Goal: Transaction & Acquisition: Obtain resource

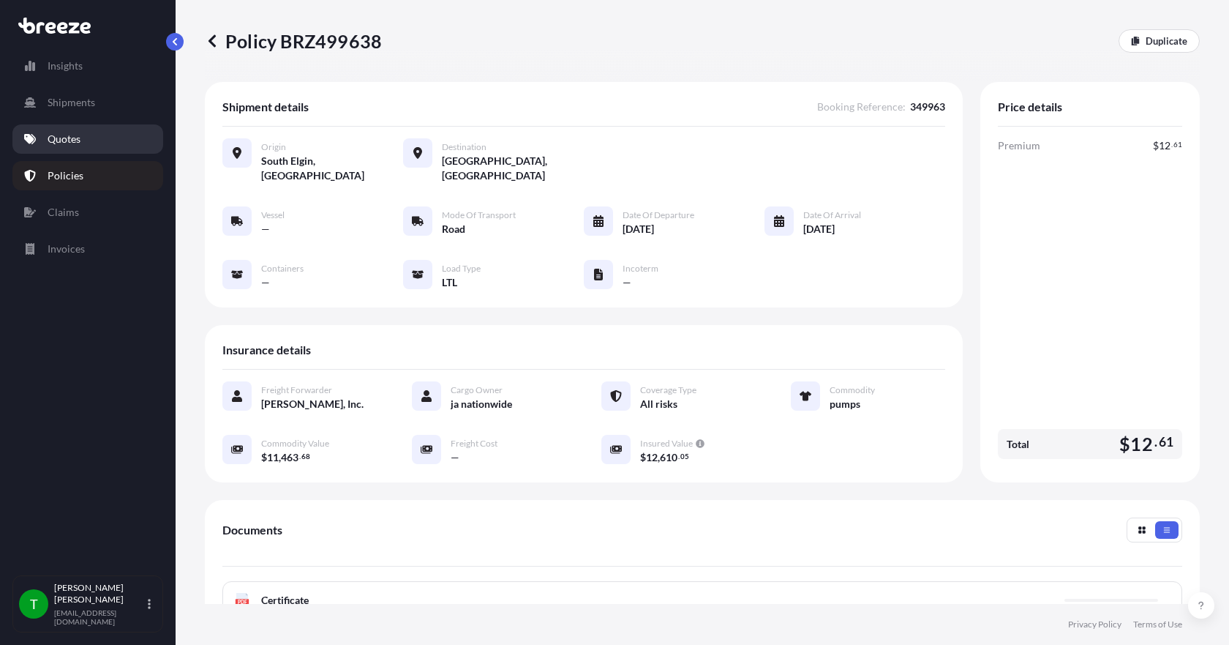
click at [71, 142] on p "Quotes" at bounding box center [64, 139] width 33 height 15
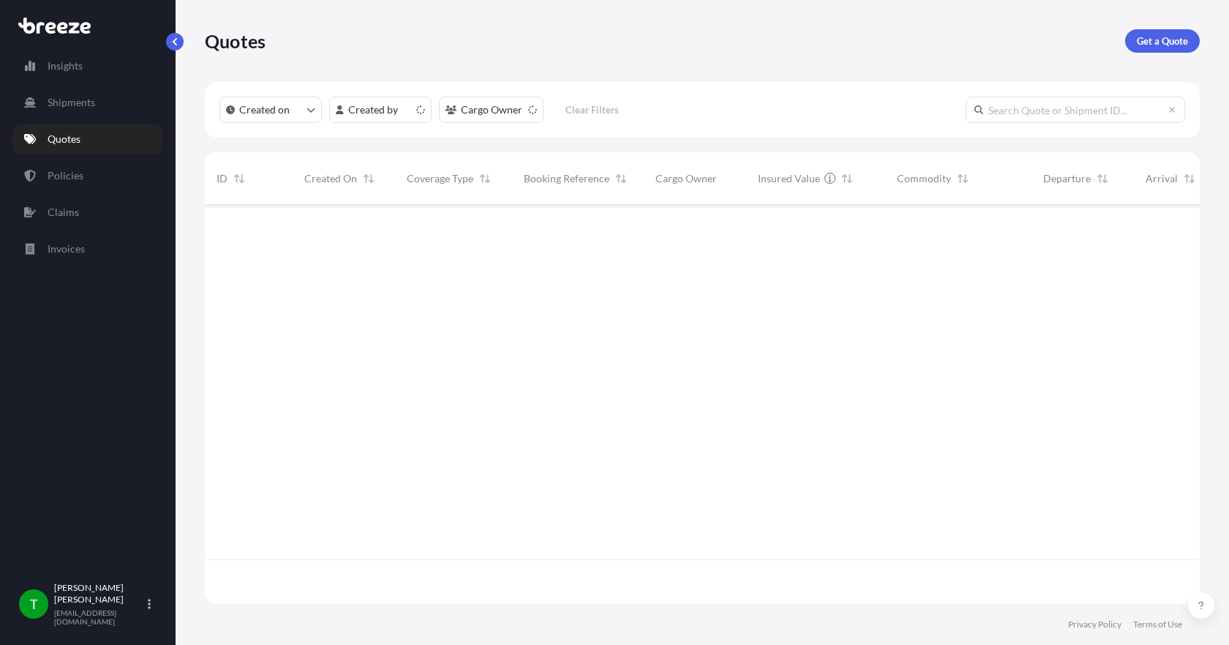
scroll to position [396, 984]
click at [1142, 41] on p "Get a Quote" at bounding box center [1162, 41] width 51 height 15
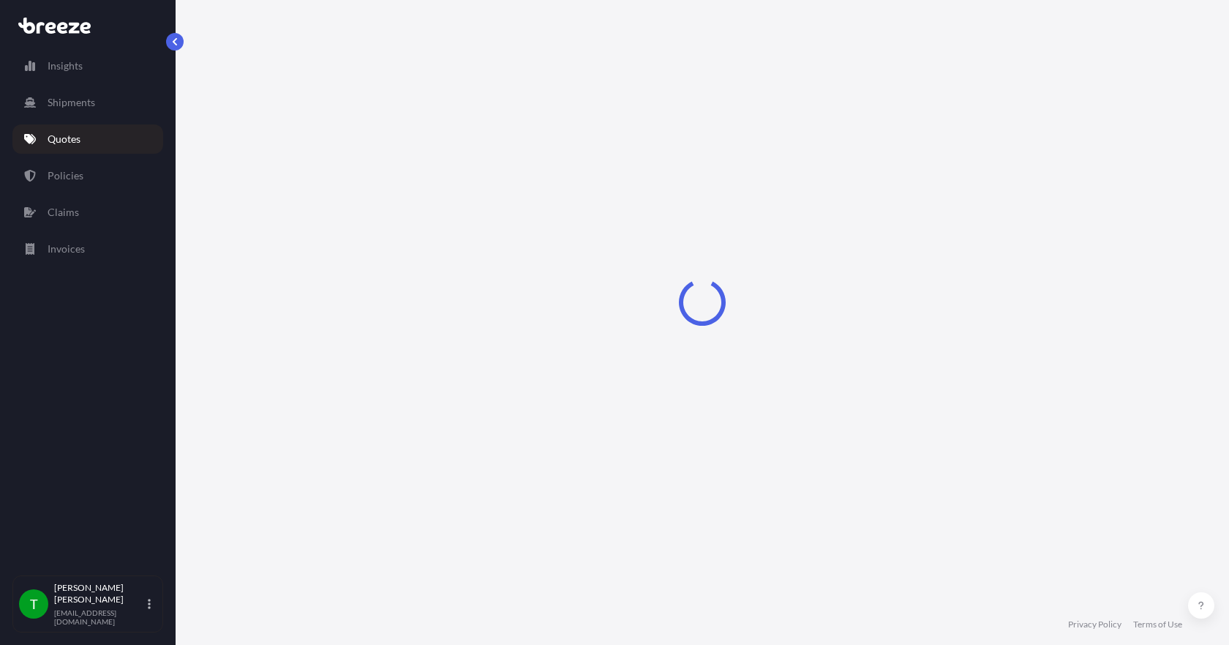
select select "Sea"
select select "1"
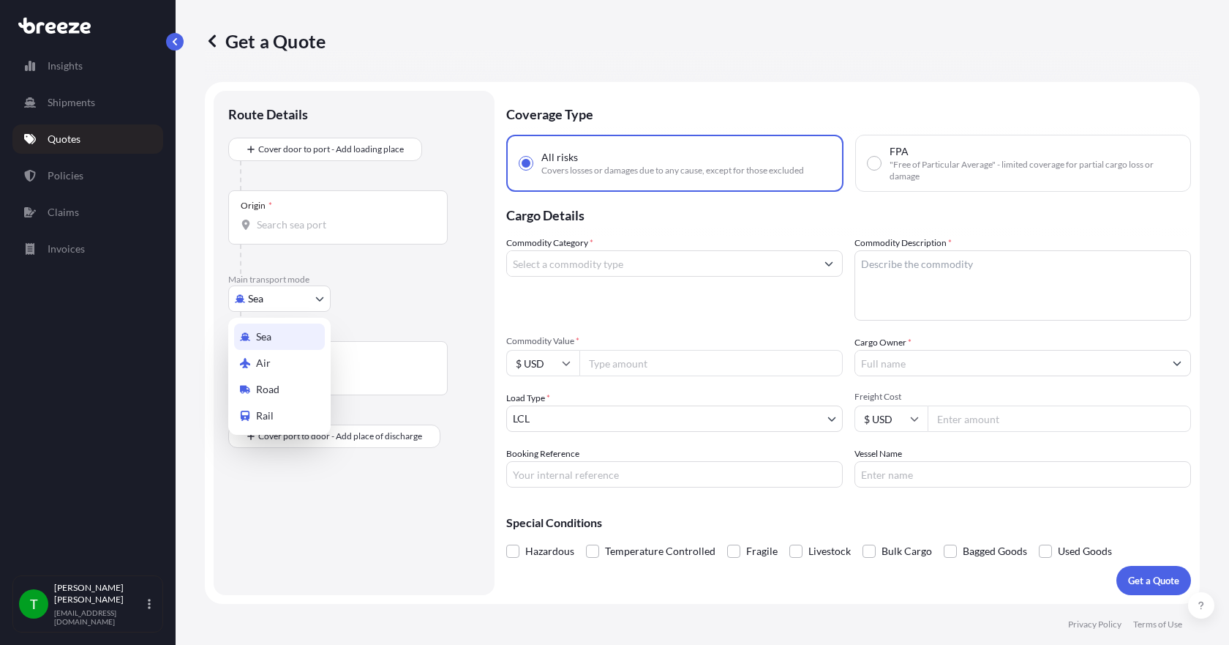
click at [310, 307] on body "Insights Shipments Quotes Policies Claims Invoices T [PERSON_NAME] [EMAIL_ADDRE…" at bounding box center [614, 322] width 1229 height 645
click at [277, 391] on span "Road" at bounding box center [267, 389] width 23 height 15
select select "Road"
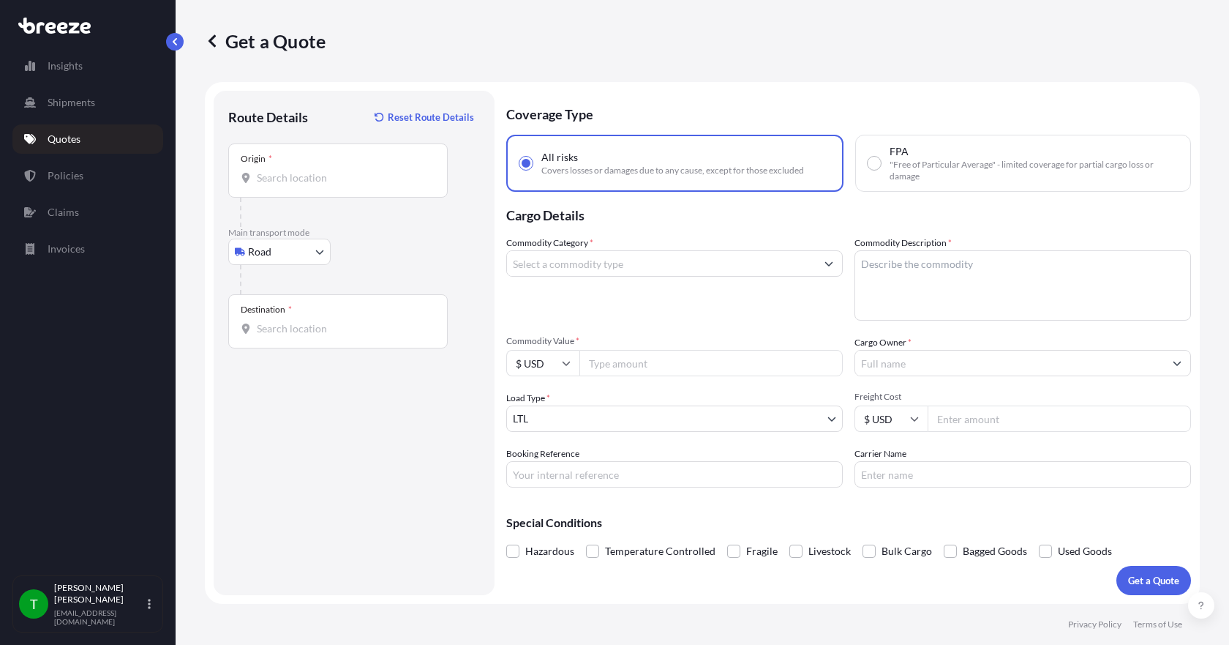
click at [281, 190] on div "Origin *" at bounding box center [338, 170] width 220 height 54
click at [281, 185] on input "Origin *" at bounding box center [343, 177] width 173 height 15
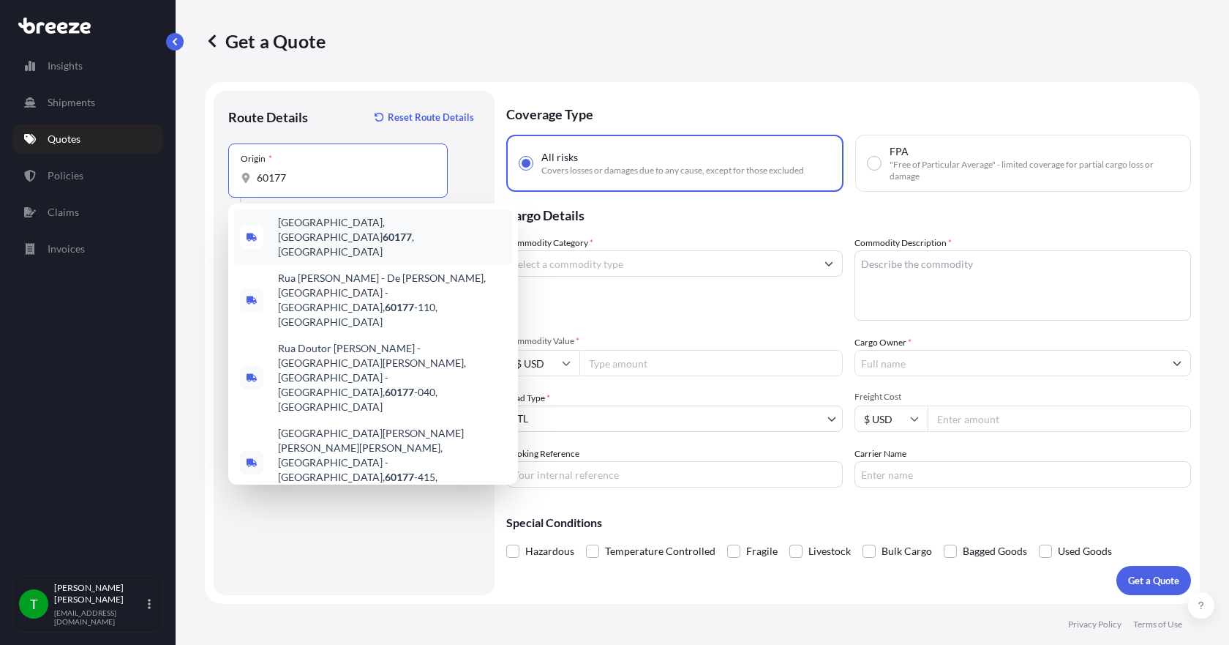
click at [291, 225] on span "[GEOGRAPHIC_DATA] , [GEOGRAPHIC_DATA]" at bounding box center [392, 237] width 228 height 44
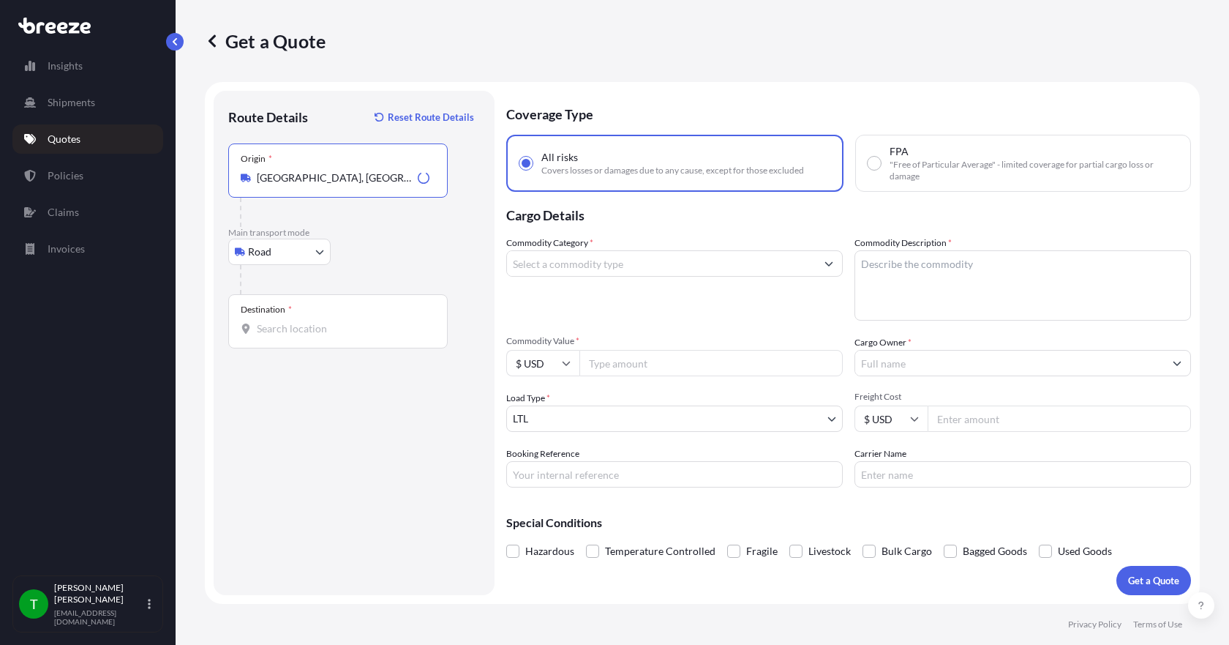
type input "[GEOGRAPHIC_DATA], [GEOGRAPHIC_DATA]"
click at [267, 326] on input "Destination *" at bounding box center [343, 328] width 173 height 15
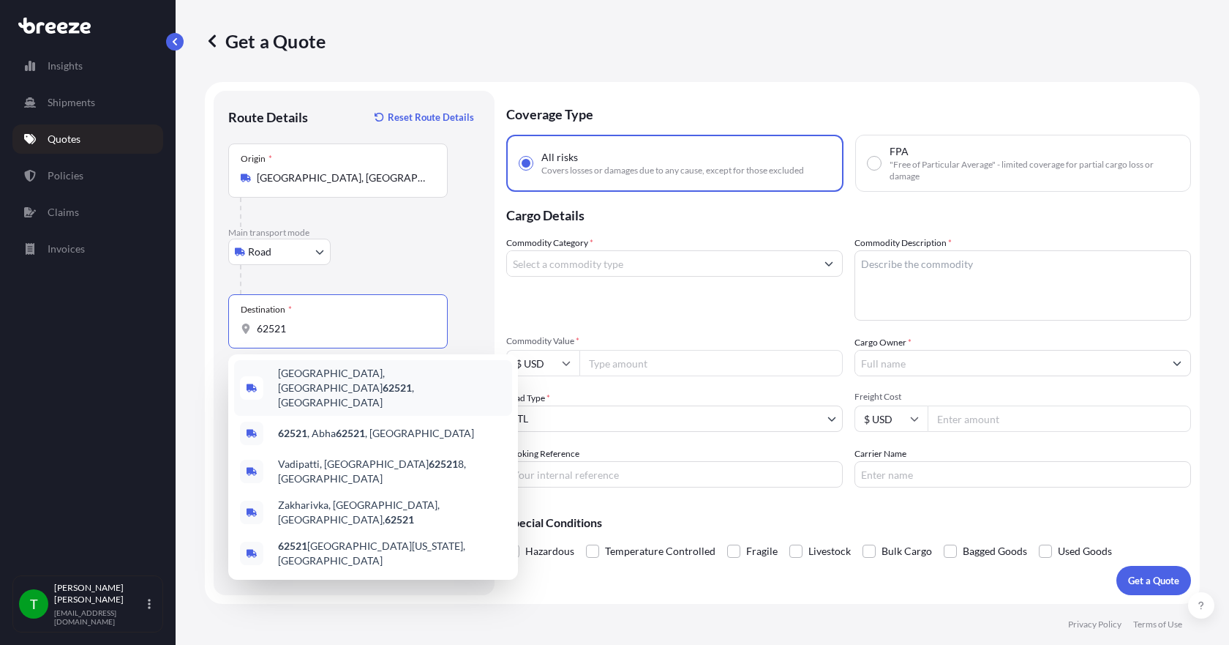
click at [348, 333] on input "62521" at bounding box center [343, 328] width 173 height 15
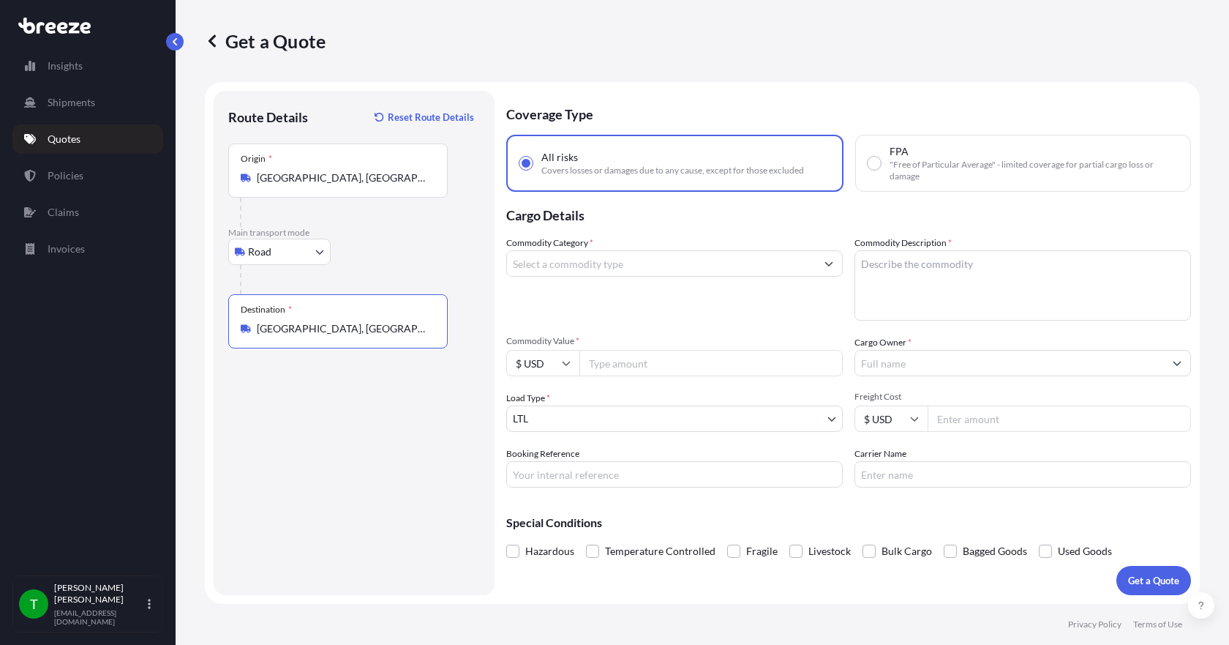
type input "[GEOGRAPHIC_DATA], [GEOGRAPHIC_DATA]"
click at [603, 260] on input "Commodity Category *" at bounding box center [661, 263] width 309 height 26
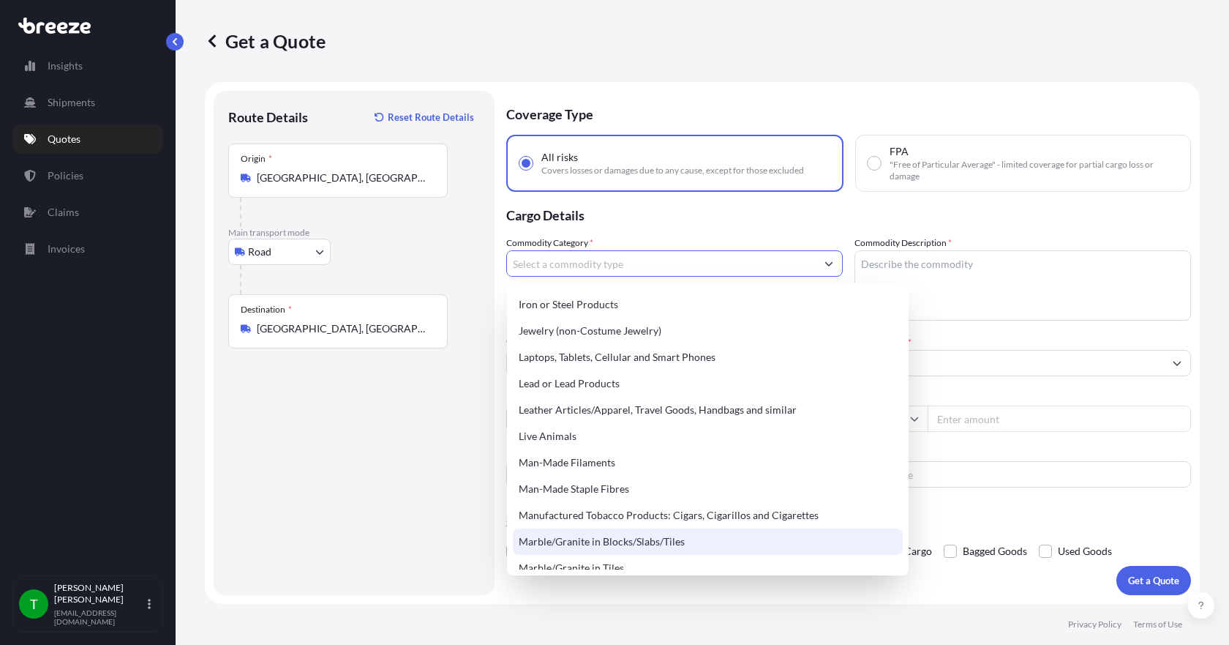
scroll to position [2049, 0]
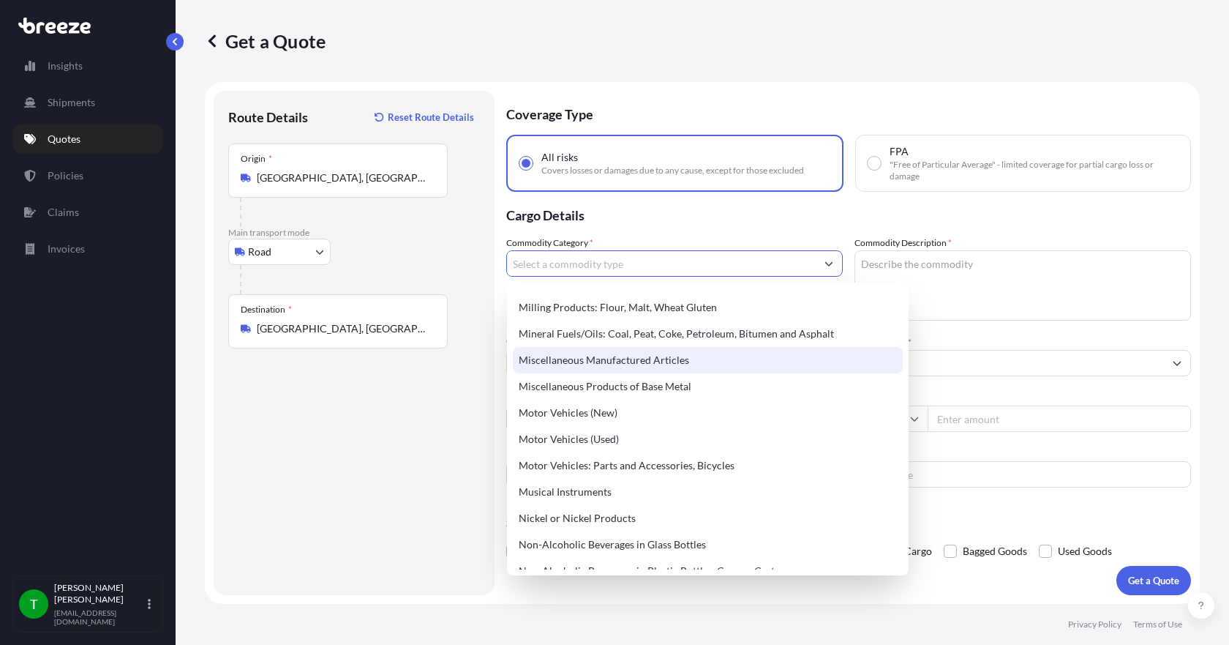
click at [604, 360] on div "Miscellaneous Manufactured Articles" at bounding box center [708, 360] width 390 height 26
type input "Miscellaneous Manufactured Articles"
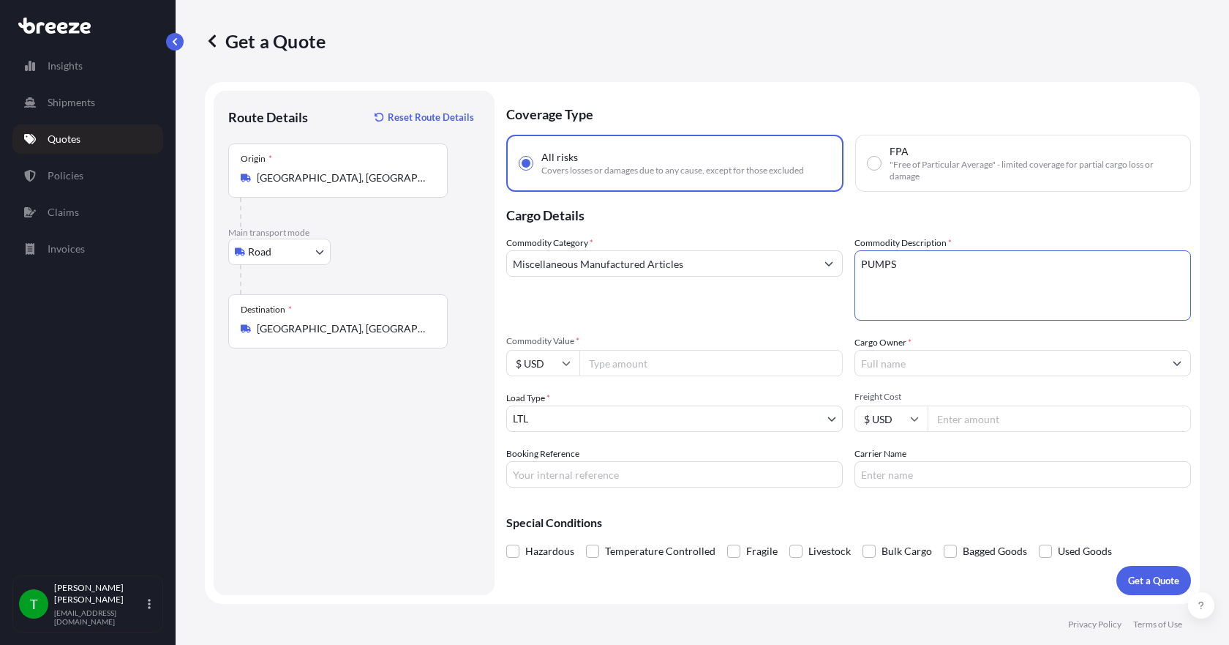
type textarea "PUMPS"
type input "7753.49"
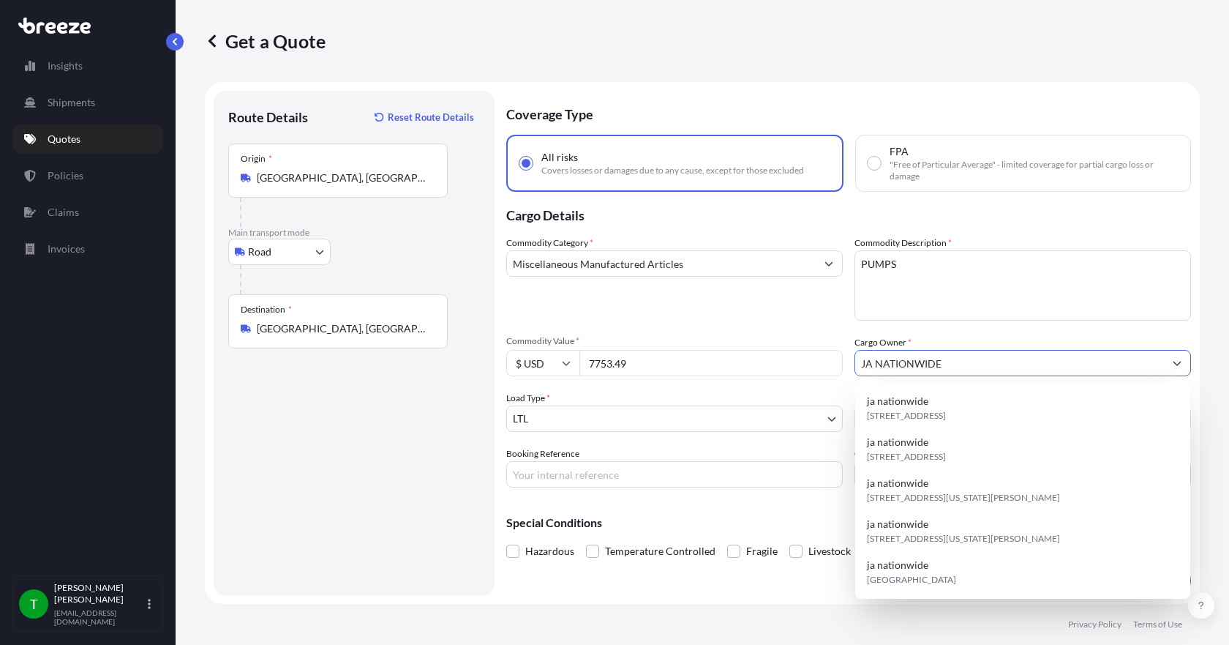
type input "JA NATIONWIDE"
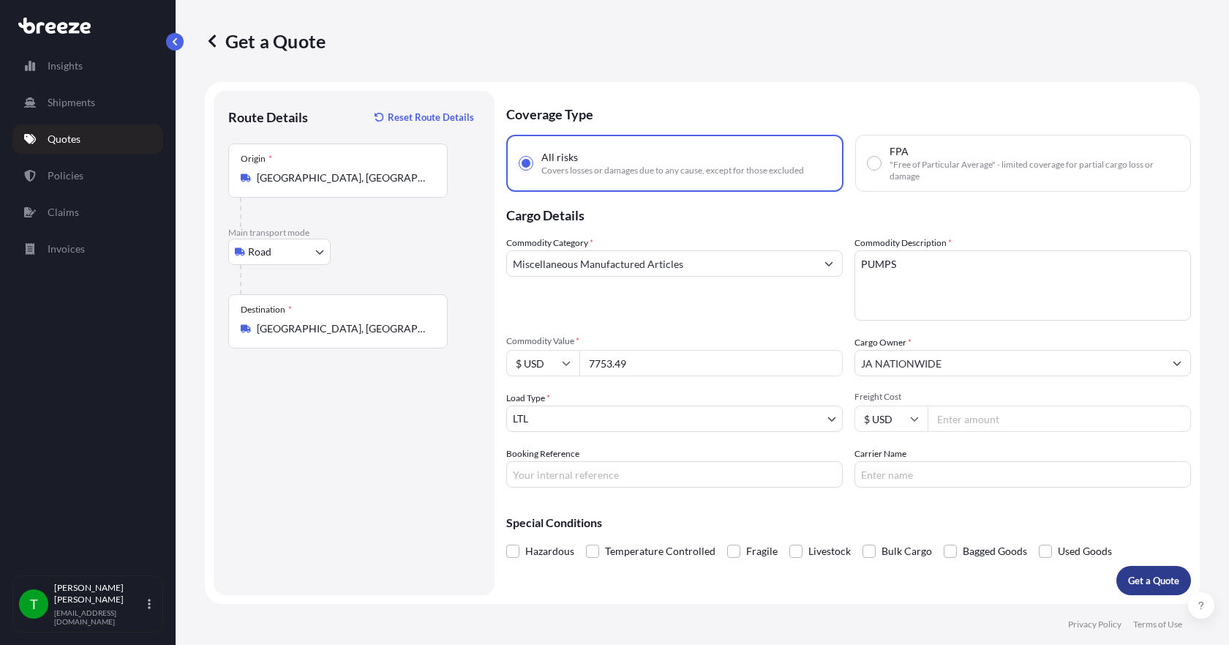
click at [1155, 575] on p "Get a Quote" at bounding box center [1153, 580] width 51 height 15
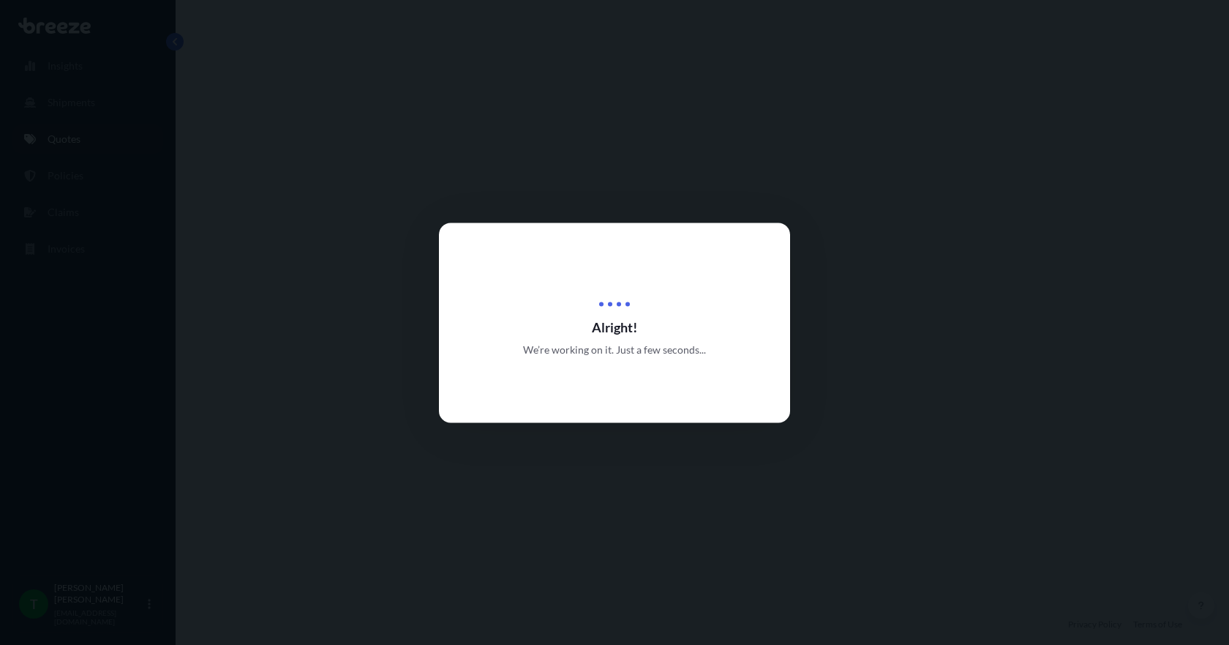
select select "Road"
select select "1"
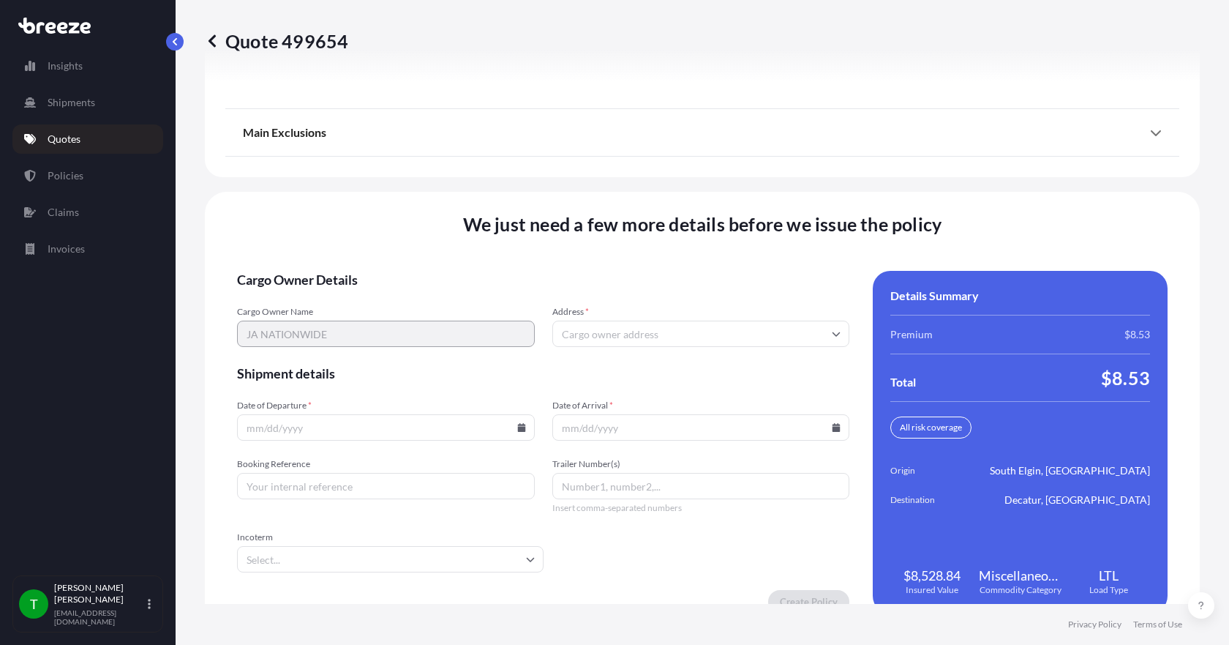
scroll to position [1916, 0]
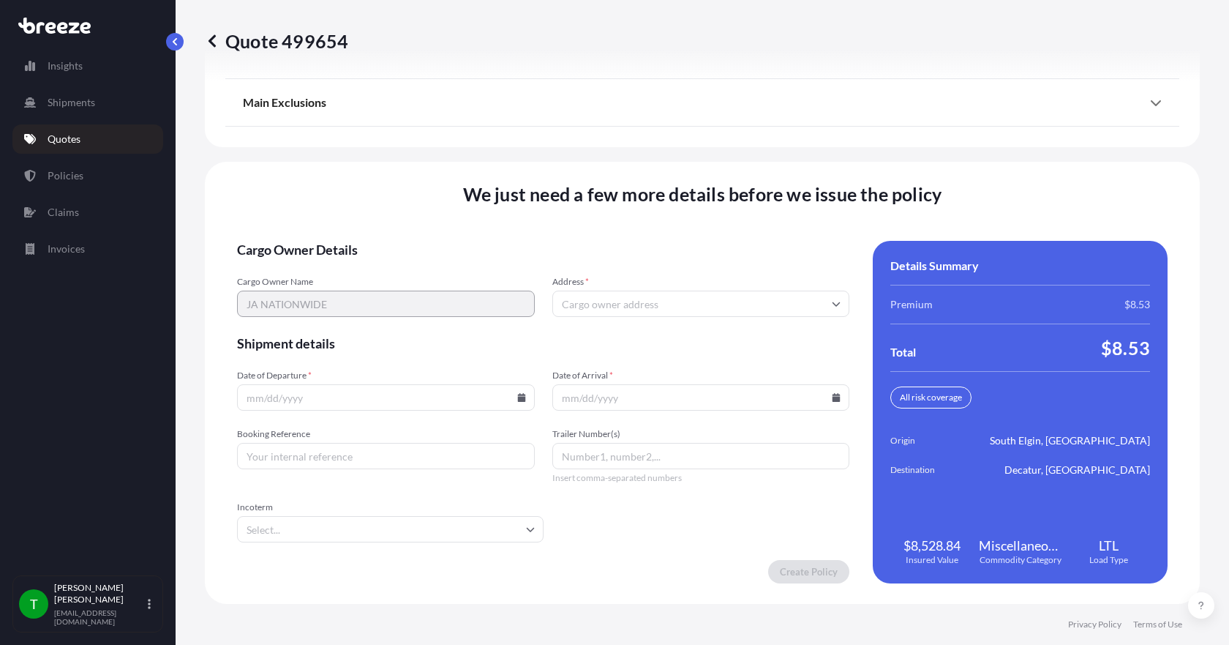
click at [591, 306] on input "Address *" at bounding box center [701, 303] width 298 height 26
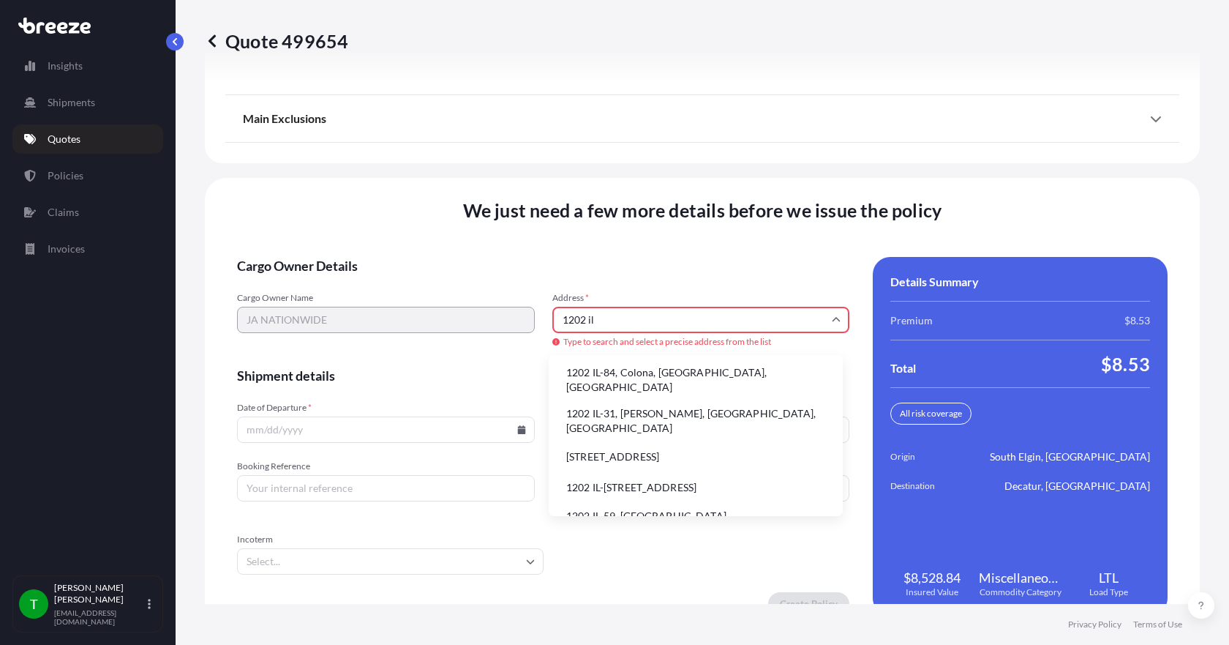
click at [615, 402] on li "1202 IL-31, [PERSON_NAME], [GEOGRAPHIC_DATA], [GEOGRAPHIC_DATA]" at bounding box center [696, 421] width 282 height 38
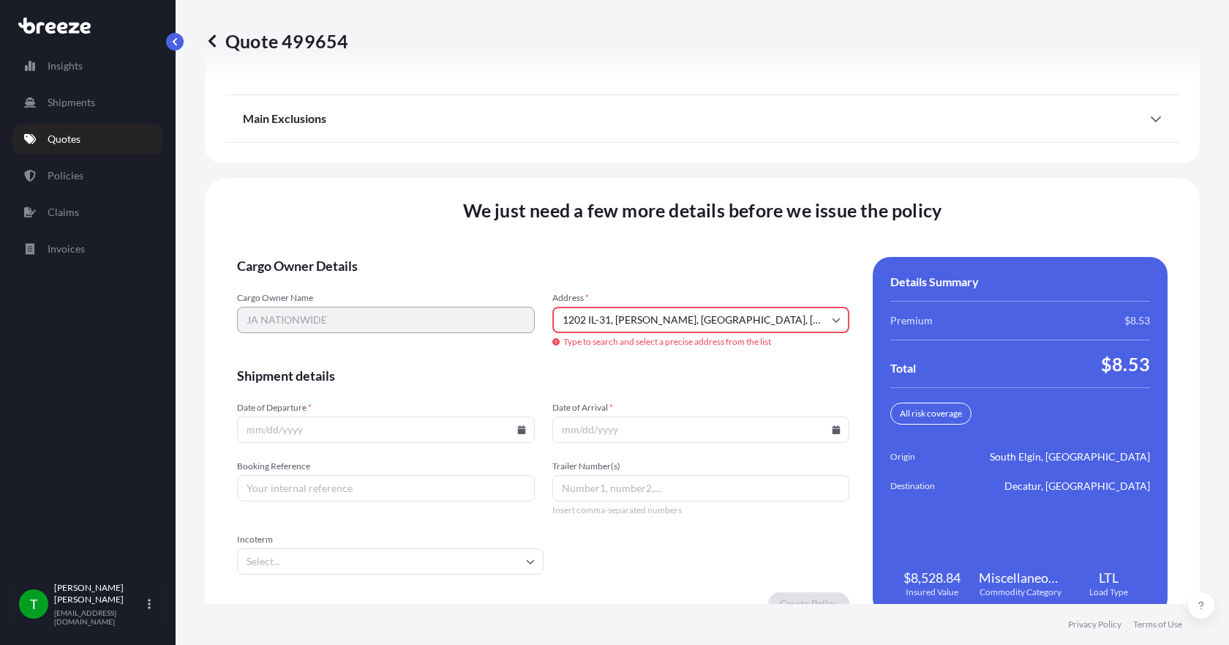
type input "[STREET_ADDRESS][PERSON_NAME]"
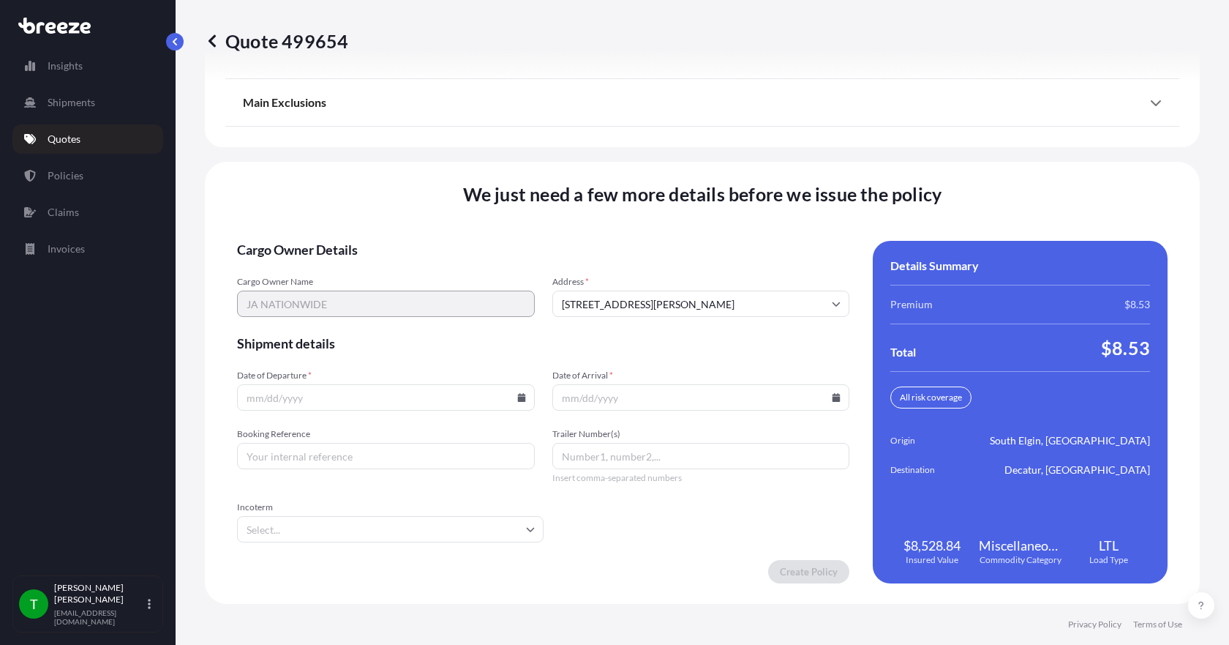
click at [517, 400] on icon at bounding box center [521, 397] width 8 height 9
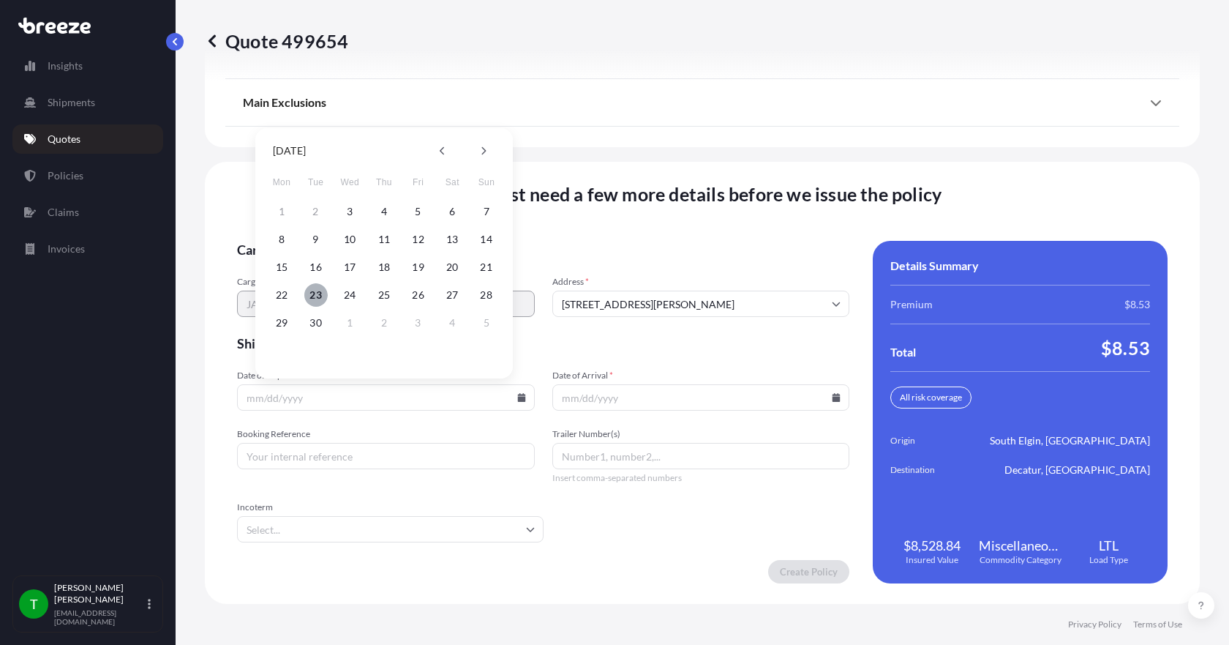
click at [321, 295] on button "23" at bounding box center [315, 294] width 23 height 23
type input "[DATE]"
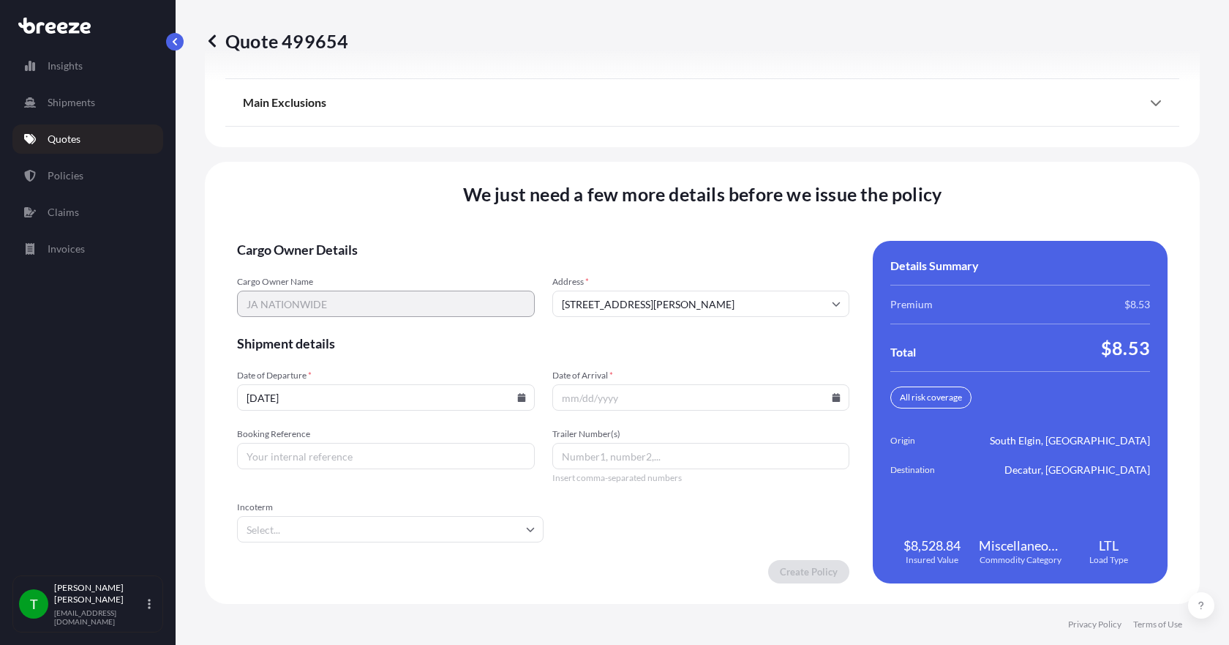
click at [833, 400] on icon at bounding box center [837, 397] width 8 height 9
click at [699, 290] on button "25" at bounding box center [695, 294] width 23 height 23
type input "[DATE]"
click at [383, 464] on input "Booking Reference" at bounding box center [386, 456] width 298 height 26
type input "349975"
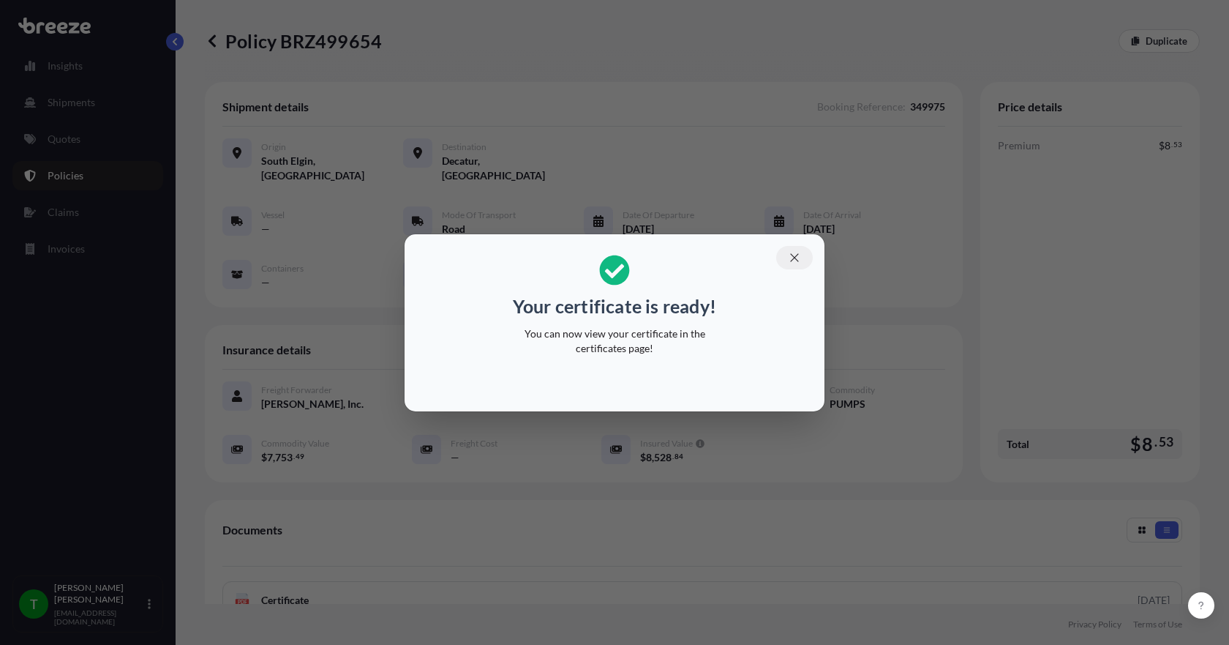
click at [790, 261] on icon "button" at bounding box center [794, 257] width 13 height 13
